Goal: Navigation & Orientation: Understand site structure

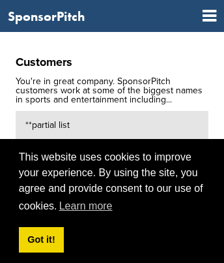
scroll to position [3440, 0]
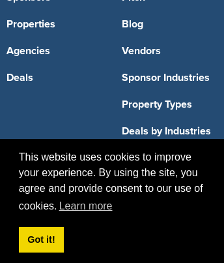
click at [170, 78] on link "Sponsor Industries" at bounding box center [170, 77] width 96 height 10
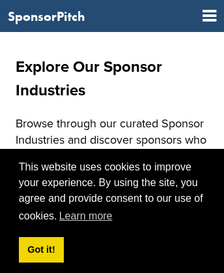
scroll to position [1434, 0]
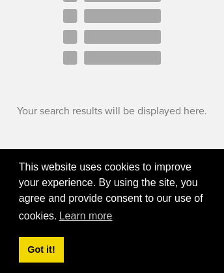
scroll to position [538, 0]
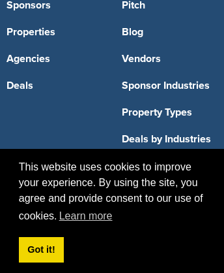
click at [170, 87] on link "Sponsor Industries" at bounding box center [170, 85] width 96 height 10
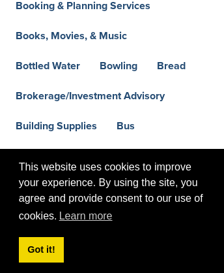
scroll to position [1276, 0]
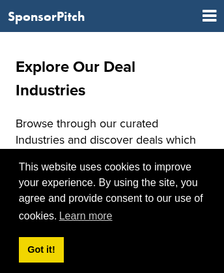
scroll to position [973, 0]
